Goal: Task Accomplishment & Management: Use online tool/utility

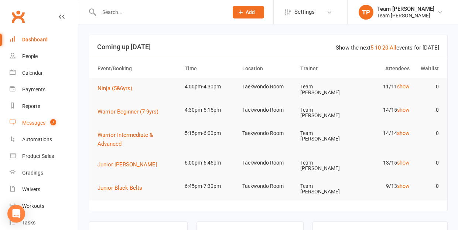
click at [35, 122] on div "Messages" at bounding box center [33, 123] width 23 height 6
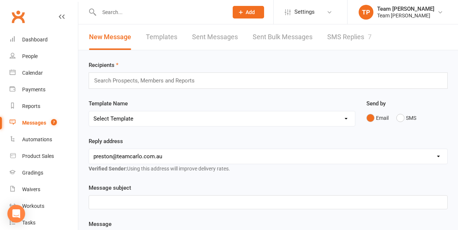
click at [351, 37] on link "SMS Replies 7" at bounding box center [350, 37] width 44 height 26
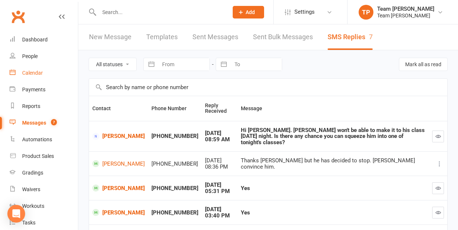
click at [34, 74] on div "Calendar" at bounding box center [32, 73] width 21 height 6
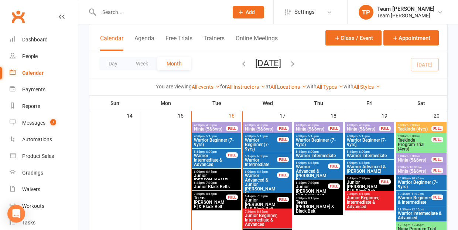
scroll to position [330, 0]
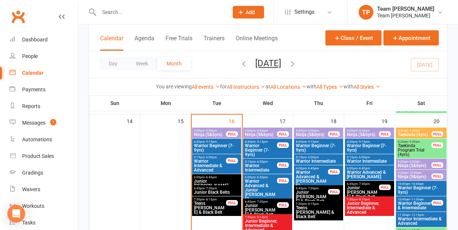
click at [219, 179] on span "Junior [PERSON_NAME]" at bounding box center [217, 183] width 46 height 9
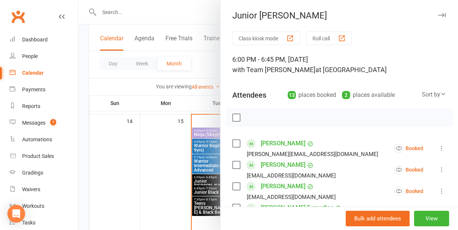
click at [160, 189] on div at bounding box center [268, 115] width 380 height 230
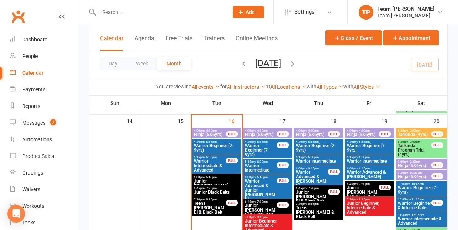
click at [209, 133] on span "Ninja (5&6yrs)" at bounding box center [210, 134] width 33 height 4
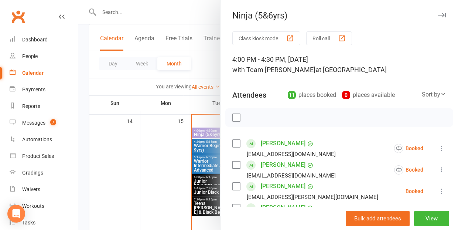
click at [344, 36] on div "button" at bounding box center [342, 38] width 8 height 8
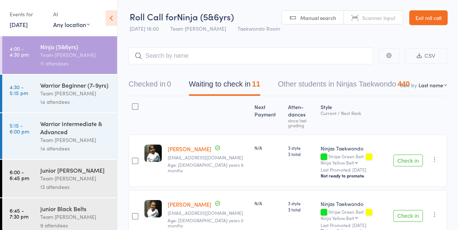
select select "10"
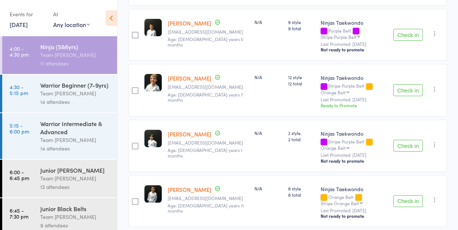
scroll to position [295, 0]
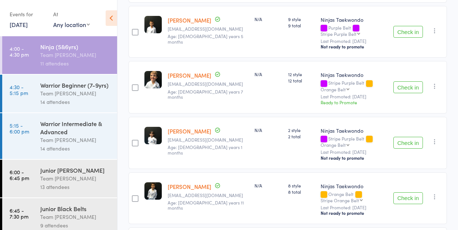
click at [179, 127] on link "[PERSON_NAME]" at bounding box center [190, 131] width 44 height 8
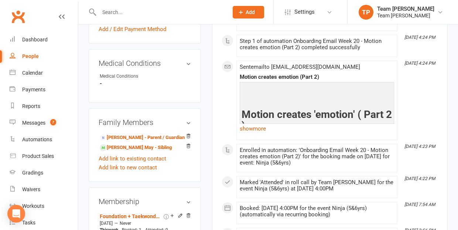
scroll to position [430, 0]
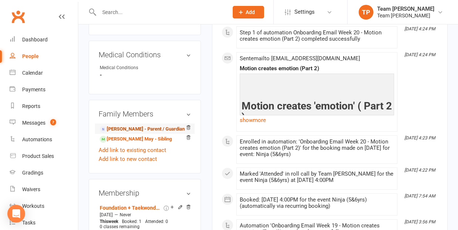
click at [119, 125] on link "Yu Lin Khine - Parent / Guardian" at bounding box center [142, 129] width 85 height 8
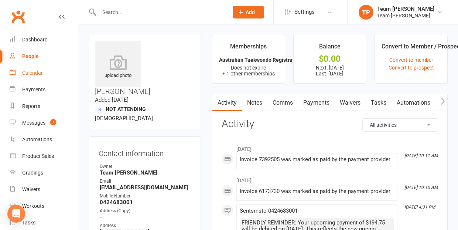
click at [27, 71] on div "Calendar" at bounding box center [32, 73] width 21 height 6
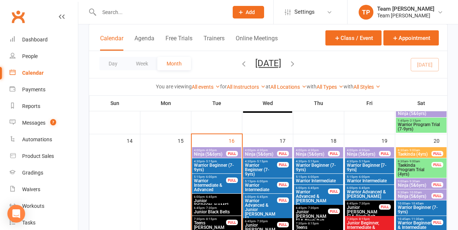
scroll to position [305, 0]
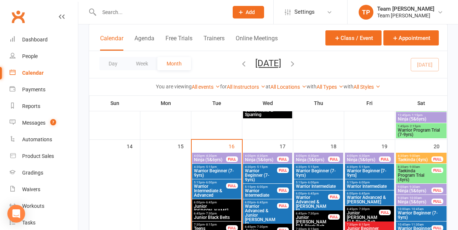
click at [209, 157] on span "Ninja (5&6yrs)" at bounding box center [210, 159] width 33 height 4
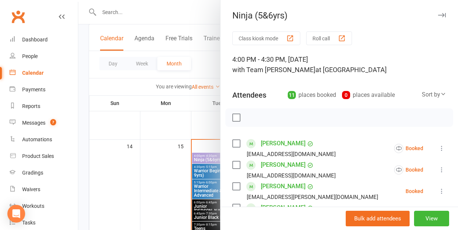
click at [344, 36] on div "button" at bounding box center [342, 38] width 8 height 8
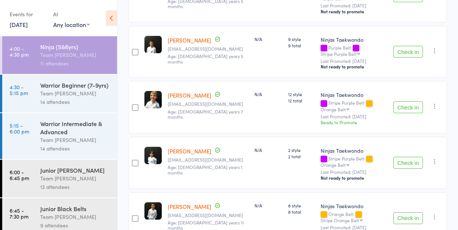
scroll to position [253, 0]
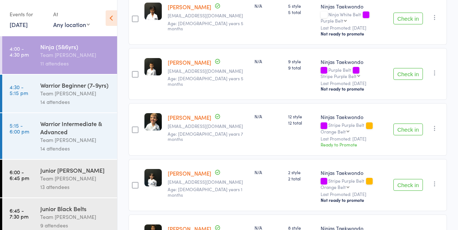
click at [69, 98] on div "14 attendees" at bounding box center [75, 102] width 71 height 9
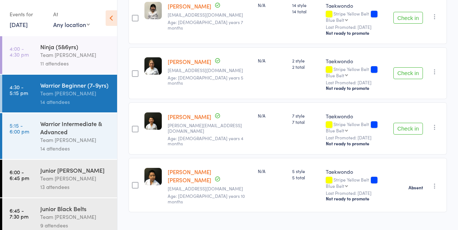
scroll to position [699, 0]
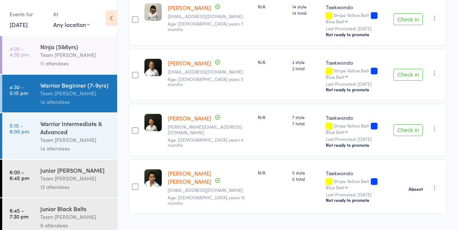
click at [78, 132] on div "Warrior Intermediate & Advanced" at bounding box center [75, 127] width 71 height 16
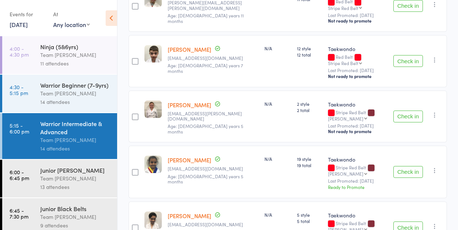
scroll to position [667, 0]
click at [61, 174] on div "Team [PERSON_NAME]" at bounding box center [75, 178] width 71 height 9
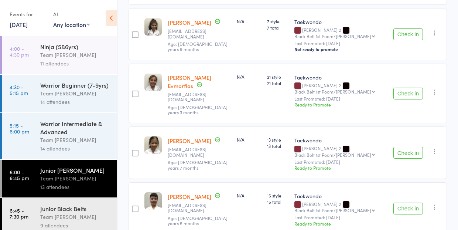
scroll to position [532, 0]
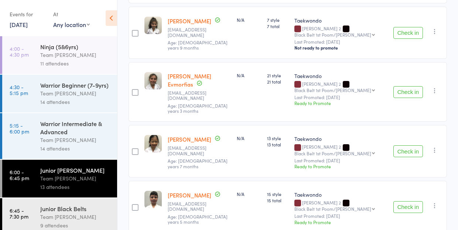
click at [435, 146] on icon "button" at bounding box center [434, 149] width 7 height 7
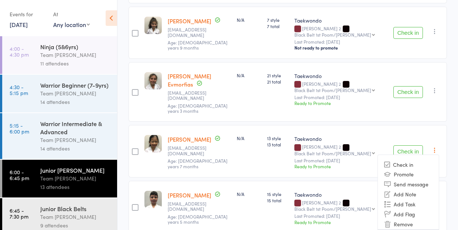
click at [417, 229] on li "Mark absent" at bounding box center [408, 234] width 61 height 10
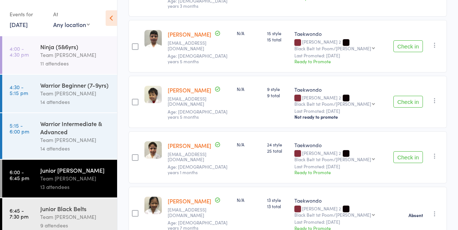
scroll to position [637, 0]
click at [63, 223] on div "9 attendees" at bounding box center [75, 225] width 71 height 9
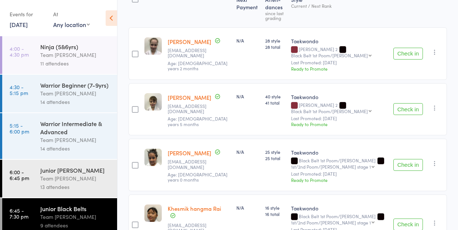
scroll to position [106, 0]
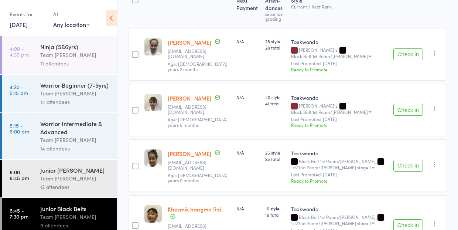
click at [434, 108] on icon "button" at bounding box center [434, 108] width 7 height 7
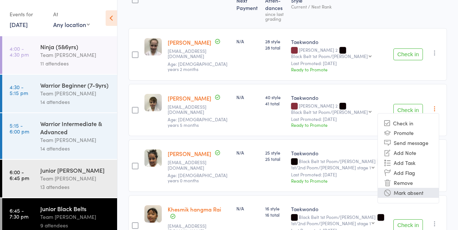
click at [418, 193] on li "Mark absent" at bounding box center [408, 193] width 61 height 10
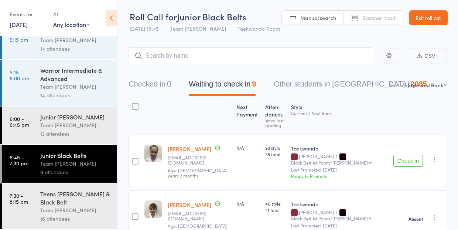
scroll to position [53, 0]
click at [56, 202] on div "Teens [PERSON_NAME] & Black Belt" at bounding box center [75, 198] width 71 height 16
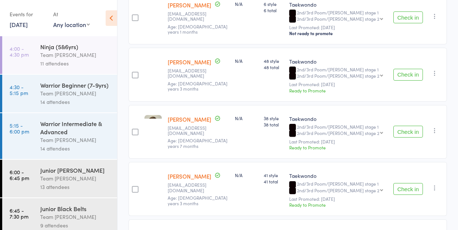
scroll to position [429, 0]
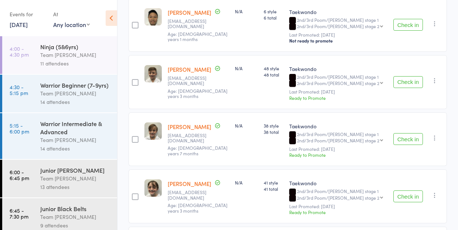
click at [435, 134] on icon "button" at bounding box center [434, 137] width 7 height 7
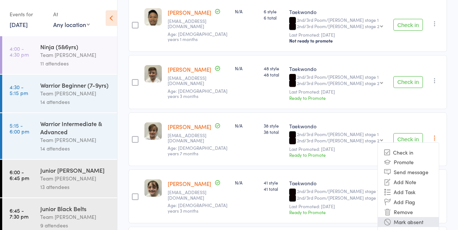
click at [414, 217] on li "Mark absent" at bounding box center [408, 222] width 61 height 10
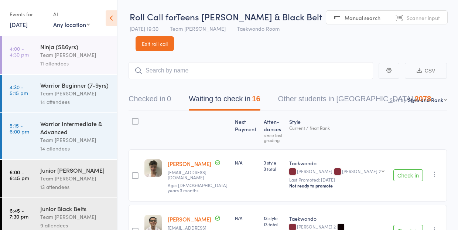
scroll to position [0, 0]
